Goal: Find specific page/section: Find specific page/section

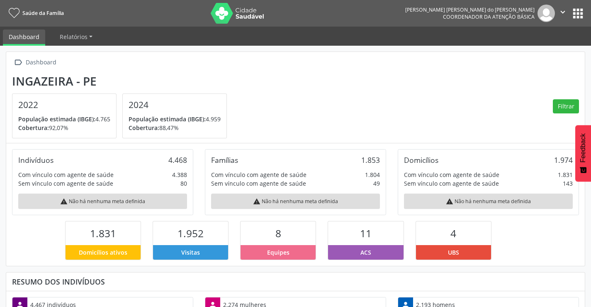
scroll to position [138, 193]
drag, startPoint x: 578, startPoint y: 6, endPoint x: 576, endPoint y: 15, distance: 9.0
click at [578, 9] on button "apps" at bounding box center [578, 13] width 15 height 15
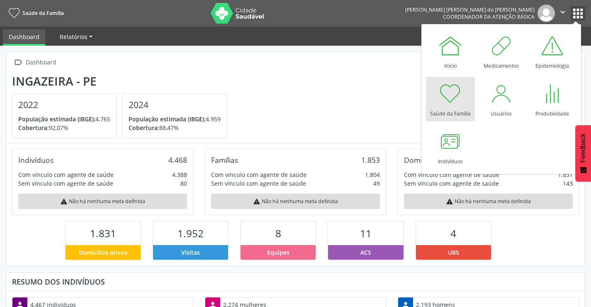
click at [76, 39] on span "Relatórios" at bounding box center [74, 37] width 28 height 8
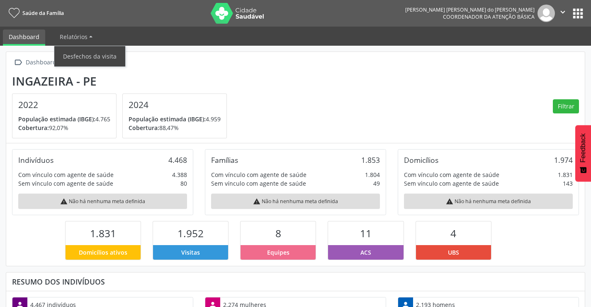
click at [18, 38] on link "Dashboard" at bounding box center [24, 37] width 42 height 16
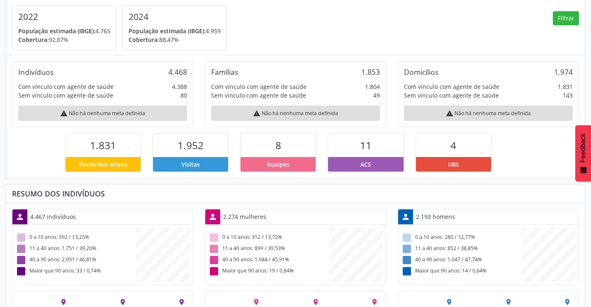
scroll to position [0, 0]
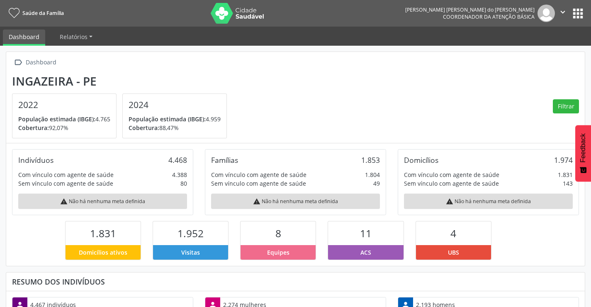
click at [576, 17] on button "apps" at bounding box center [578, 13] width 15 height 15
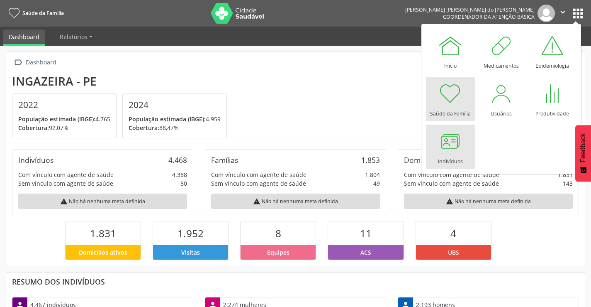
click at [462, 148] on div at bounding box center [450, 141] width 25 height 25
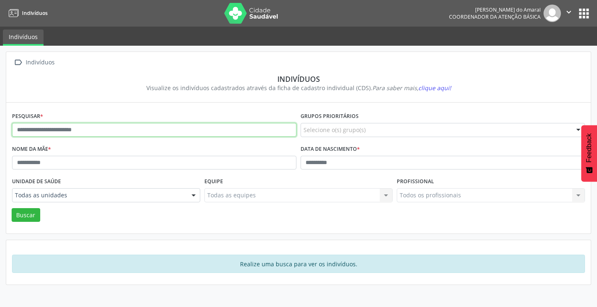
paste input "**********"
type input "**********"
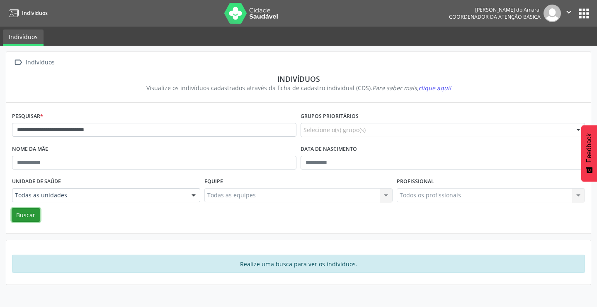
click at [32, 209] on button "Buscar" at bounding box center [26, 215] width 29 height 14
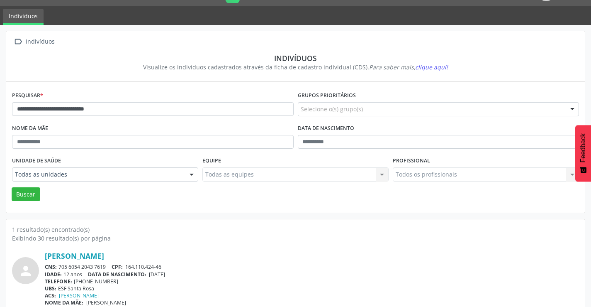
scroll to position [32, 0]
